Goal: Transaction & Acquisition: Purchase product/service

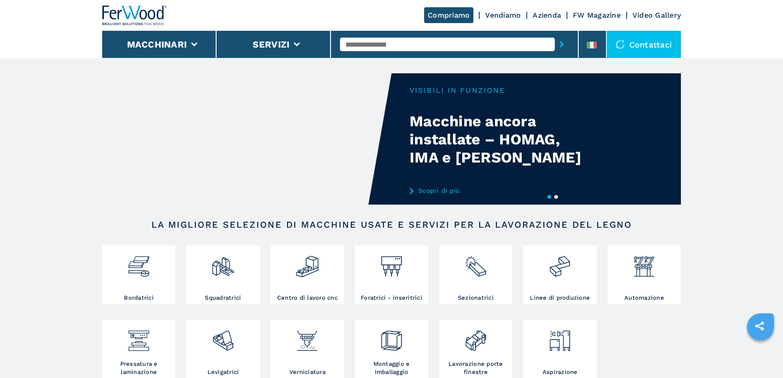
click at [416, 34] on div at bounding box center [454, 44] width 229 height 21
click at [418, 43] on input "text" at bounding box center [447, 45] width 215 height 14
type input "******"
click at [555, 34] on button "submit-button" at bounding box center [562, 44] width 14 height 21
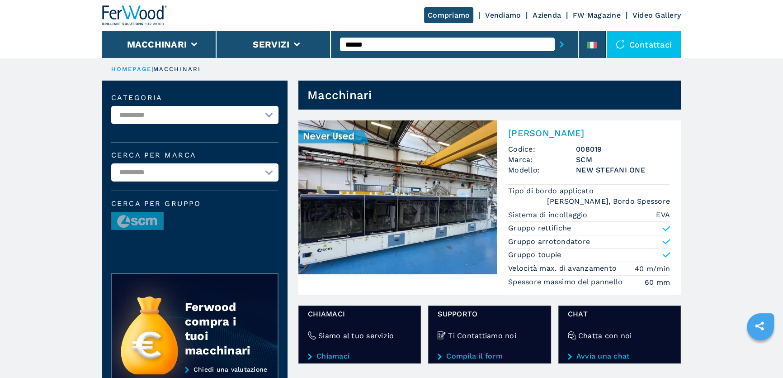
click at [346, 232] on img at bounding box center [398, 197] width 199 height 154
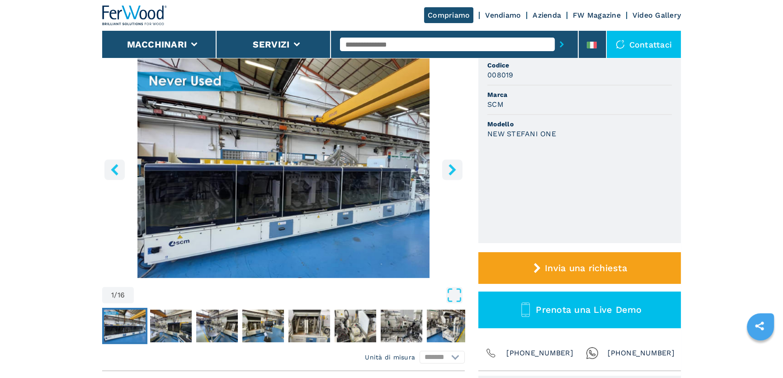
scroll to position [82, 0]
